Goal: Transaction & Acquisition: Purchase product/service

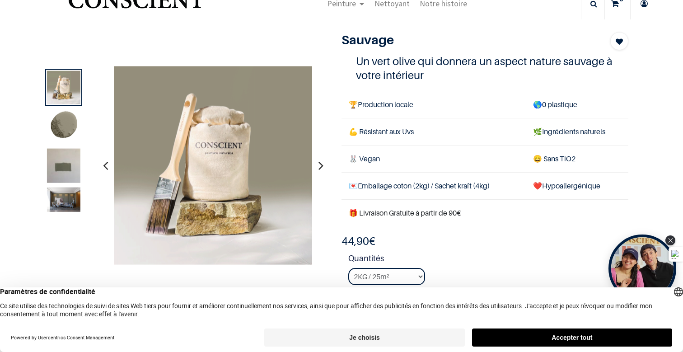
scroll to position [18, 0]
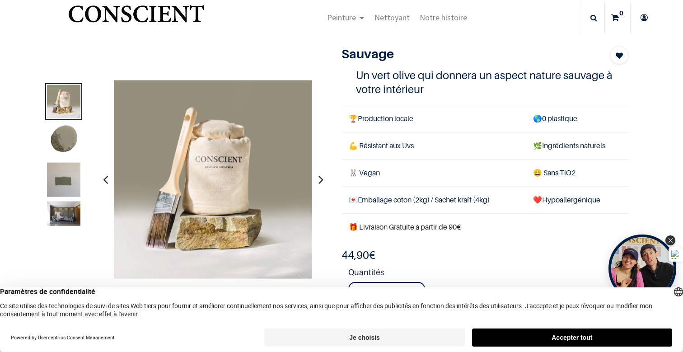
click at [321, 180] on icon "button" at bounding box center [320, 179] width 5 height 24
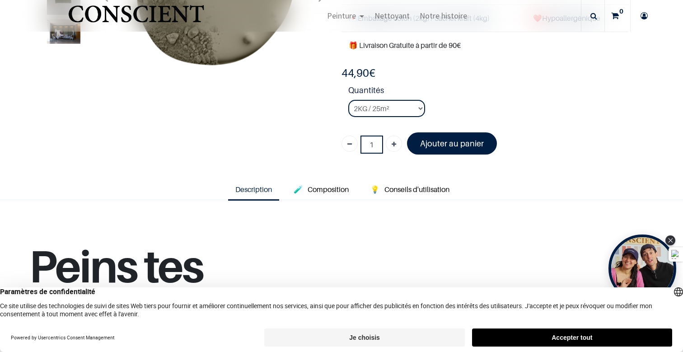
scroll to position [147, 0]
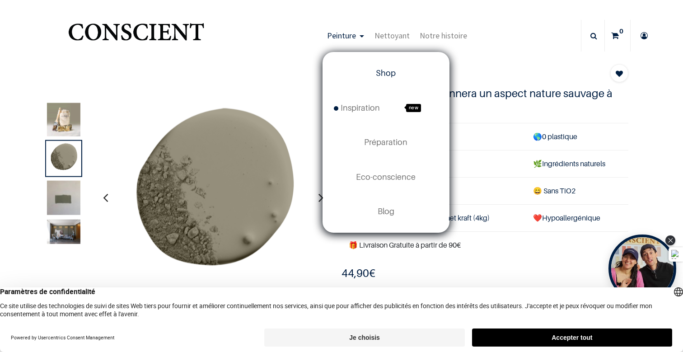
click at [380, 72] on span "Shop" at bounding box center [386, 72] width 20 height 9
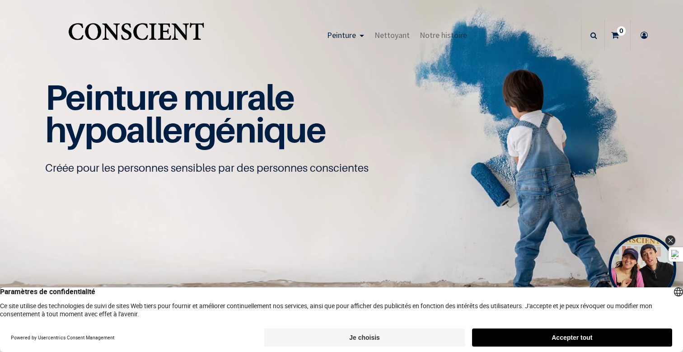
click at [321, 332] on button "Je choisis" at bounding box center [364, 337] width 200 height 18
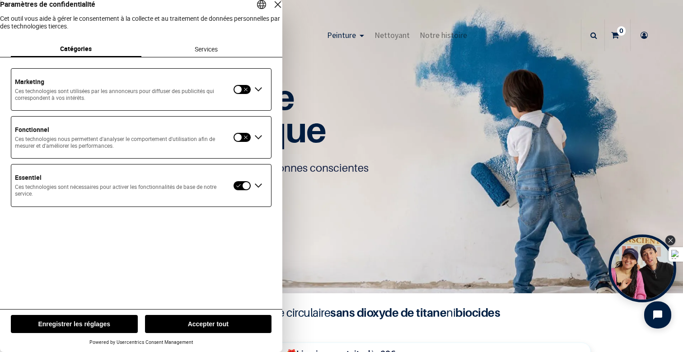
click at [106, 321] on button "Enregistrer les réglages" at bounding box center [74, 324] width 127 height 18
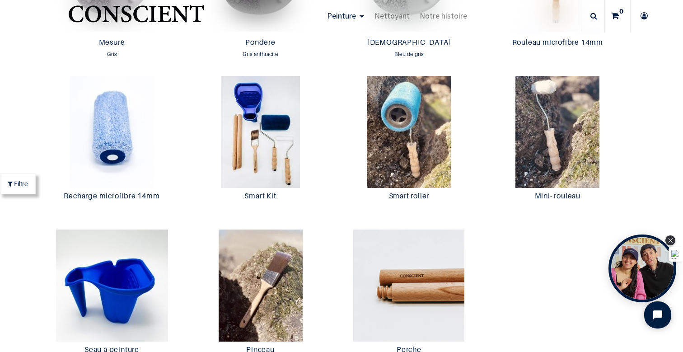
scroll to position [1645, 0]
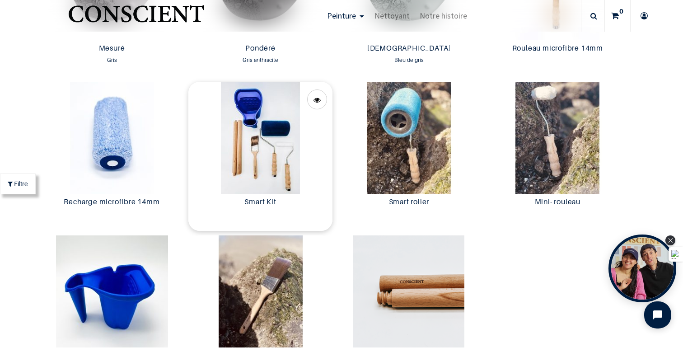
click at [261, 122] on img at bounding box center [260, 138] width 144 height 112
